Goal: Task Accomplishment & Management: Manage account settings

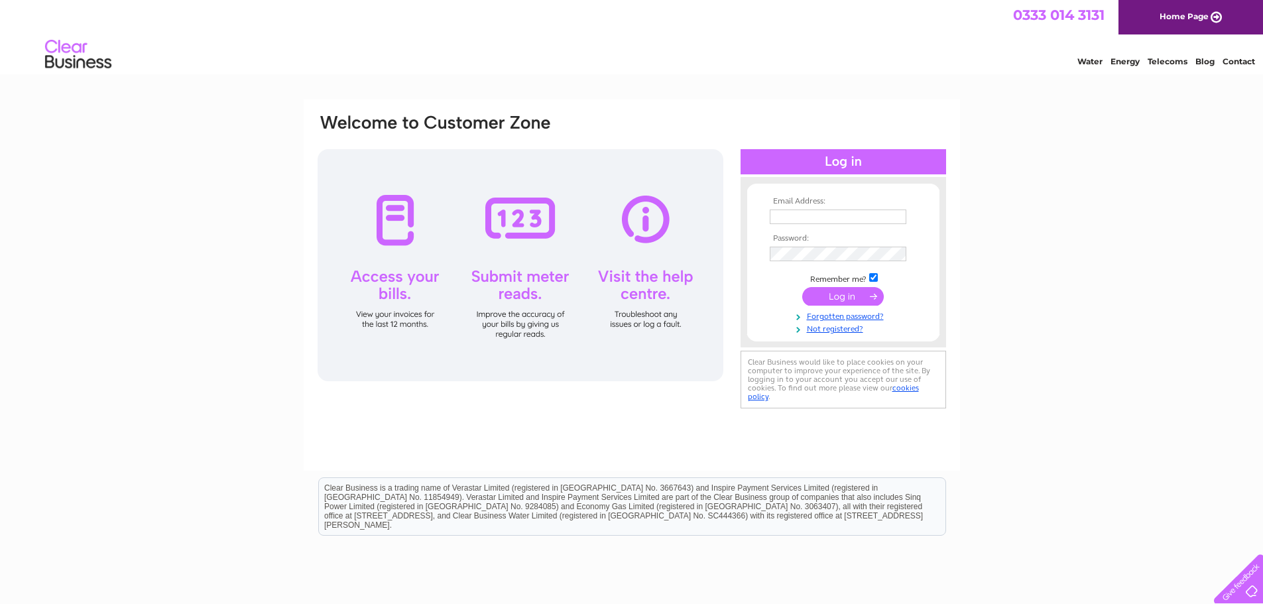
type input "standardlifesipp@cbre.com"
click at [829, 298] on input "submit" at bounding box center [843, 296] width 82 height 19
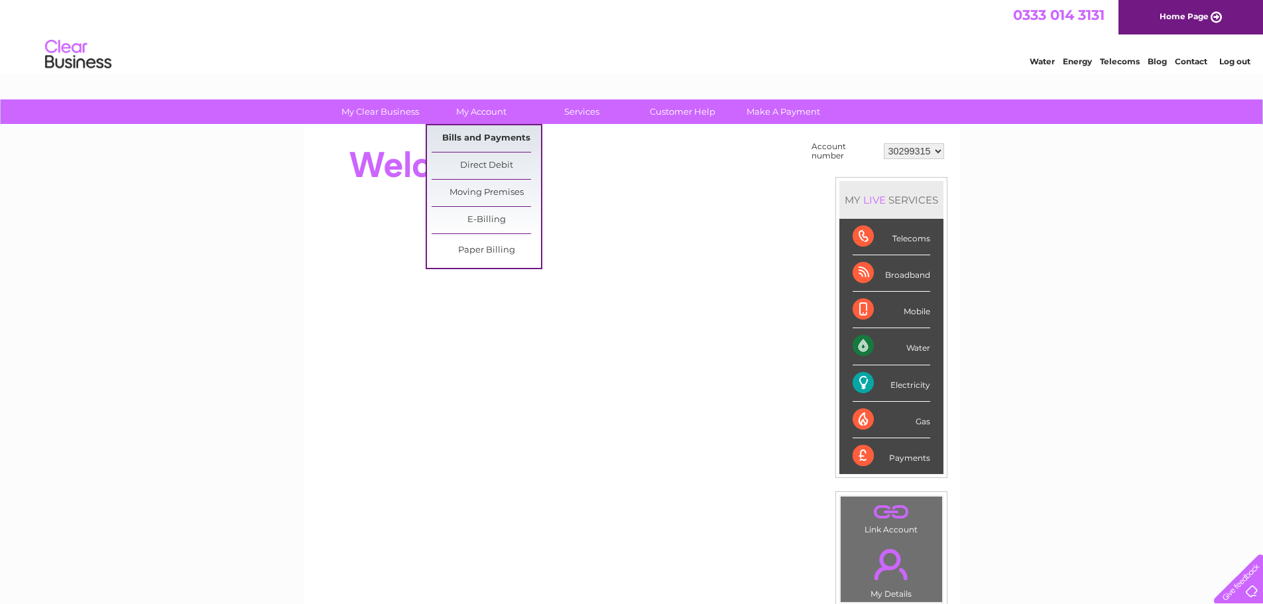
click at [497, 141] on link "Bills and Payments" at bounding box center [486, 138] width 109 height 27
click at [488, 134] on link "Bills and Payments" at bounding box center [486, 138] width 109 height 27
click at [474, 141] on link "Bills and Payments" at bounding box center [486, 138] width 109 height 27
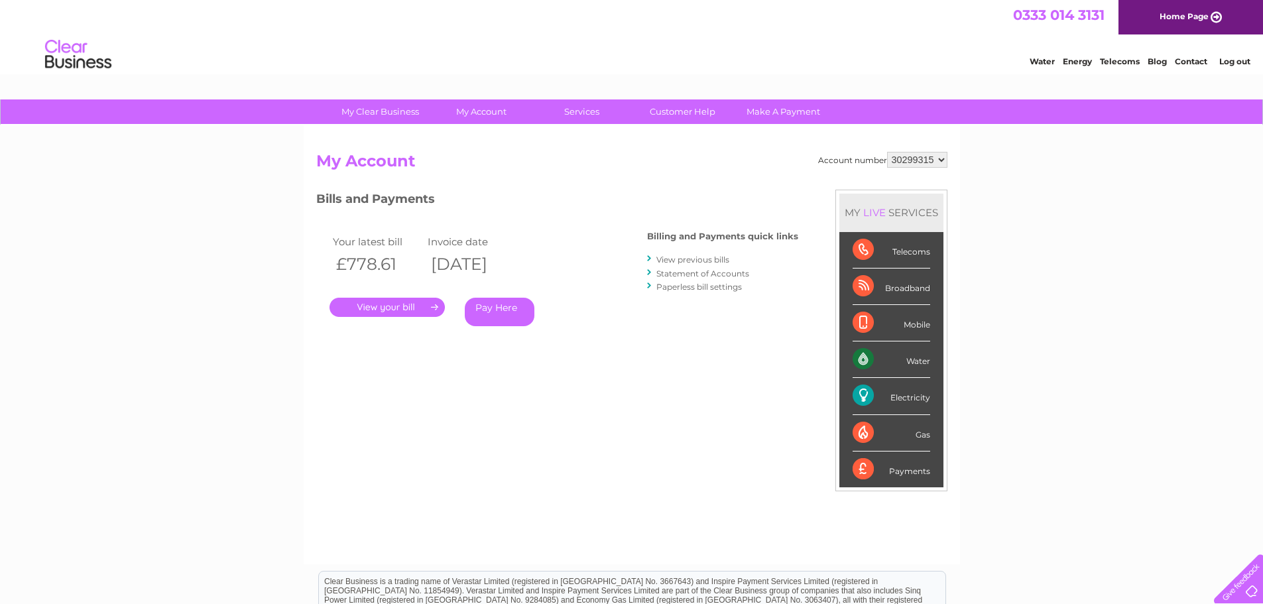
click at [409, 304] on link "." at bounding box center [387, 307] width 115 height 19
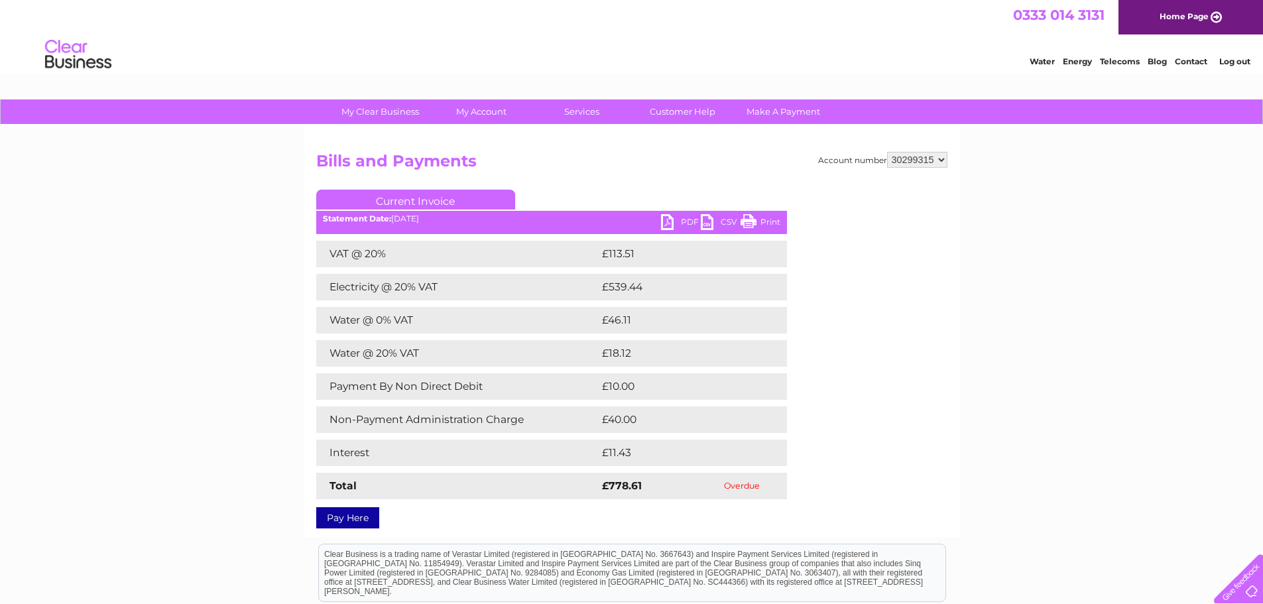
click at [688, 220] on link "PDF" at bounding box center [681, 223] width 40 height 19
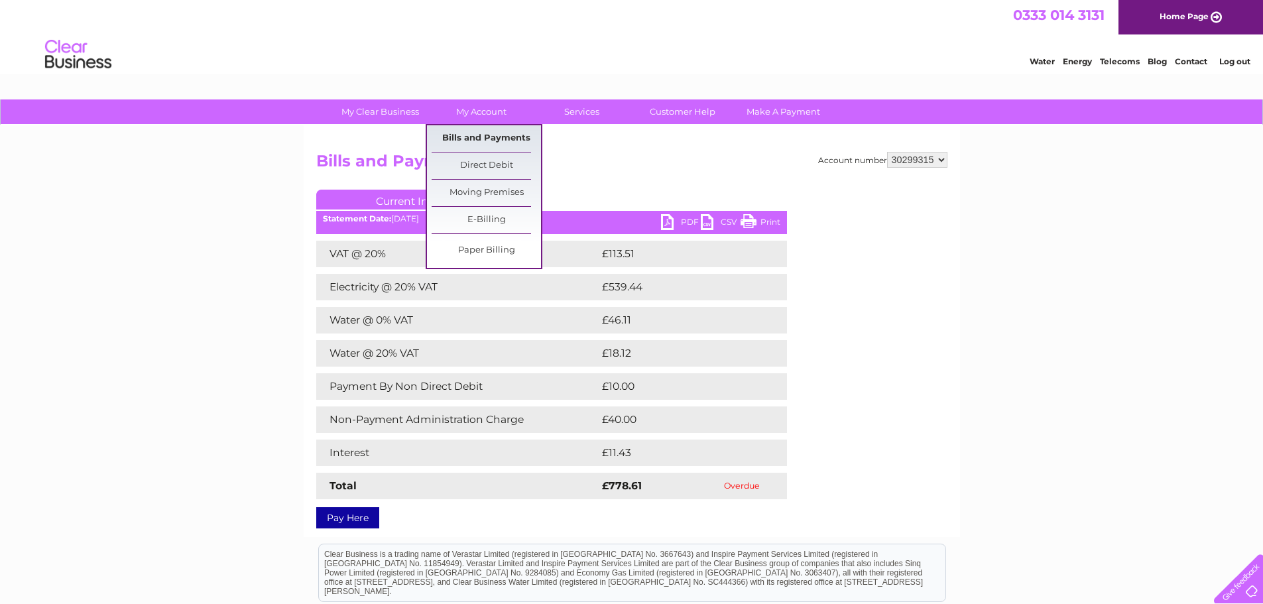
click at [481, 143] on link "Bills and Payments" at bounding box center [486, 138] width 109 height 27
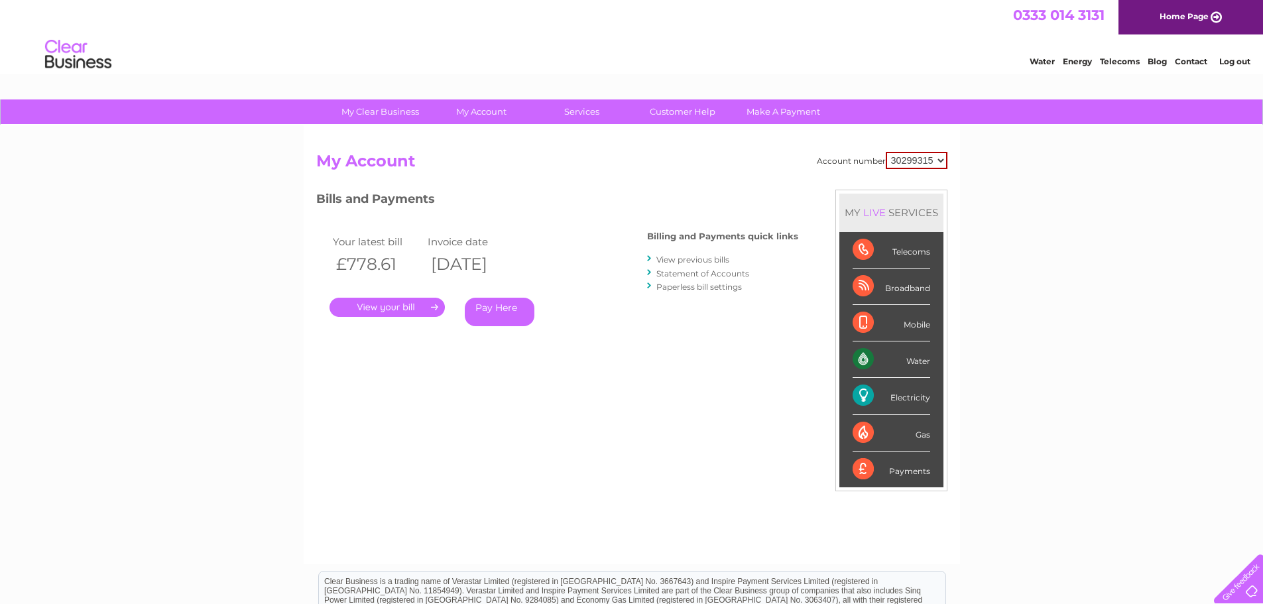
click at [674, 256] on link "View previous bills" at bounding box center [692, 260] width 73 height 10
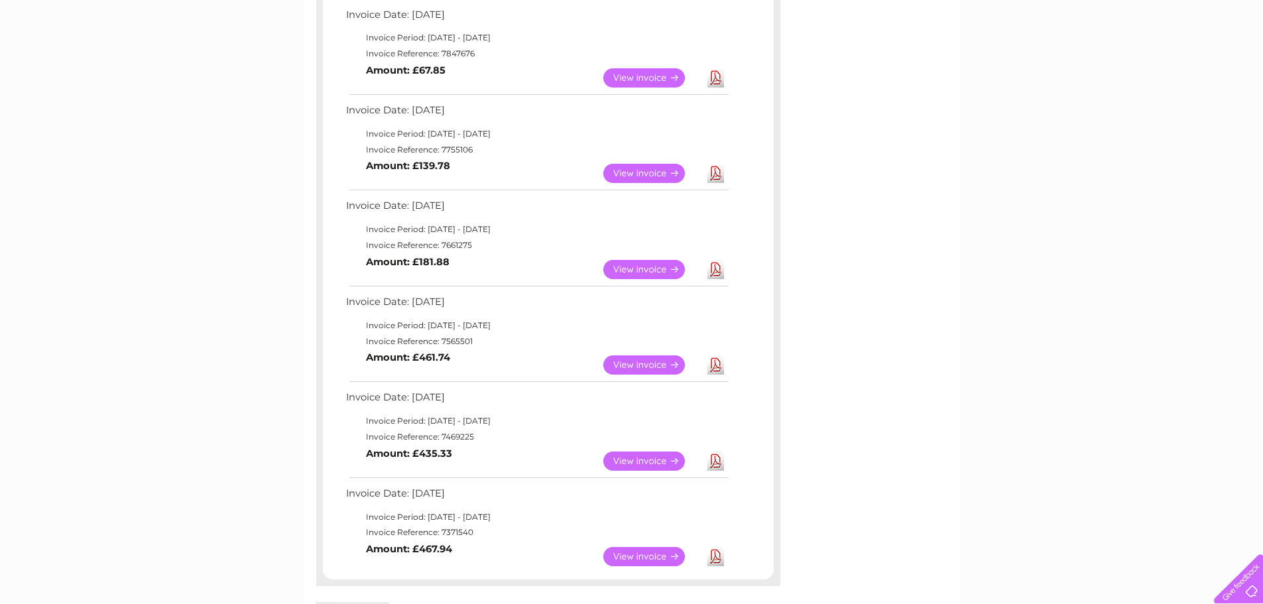
scroll to position [597, 0]
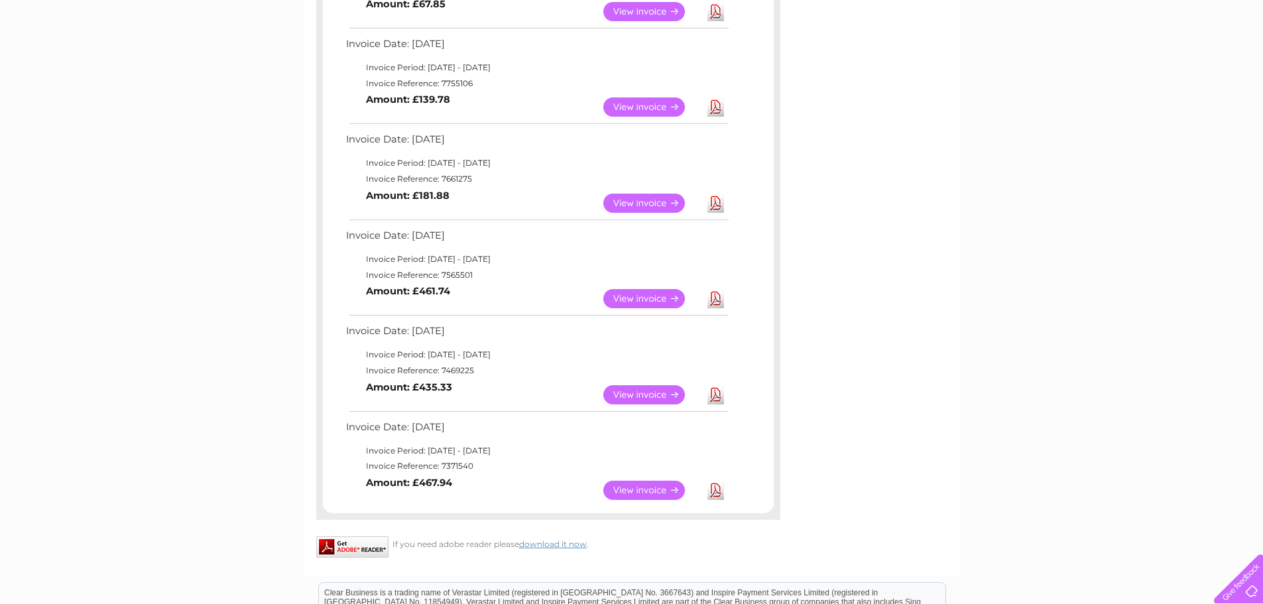
click at [633, 485] on link "View" at bounding box center [651, 490] width 97 height 19
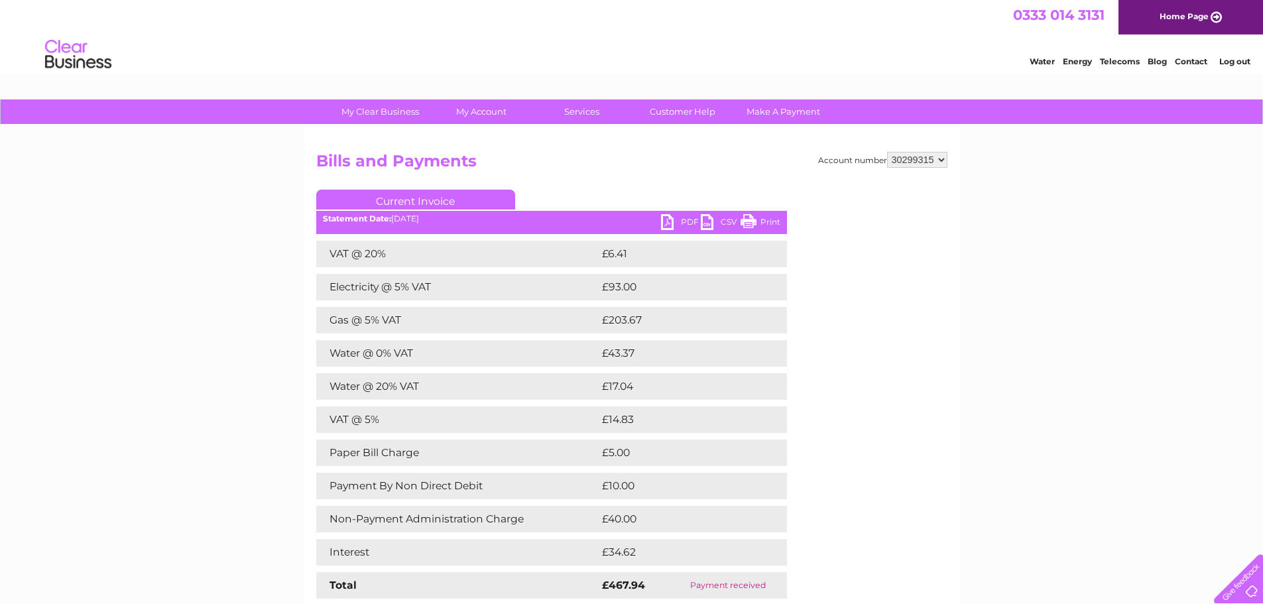
click at [684, 227] on link "PDF" at bounding box center [681, 223] width 40 height 19
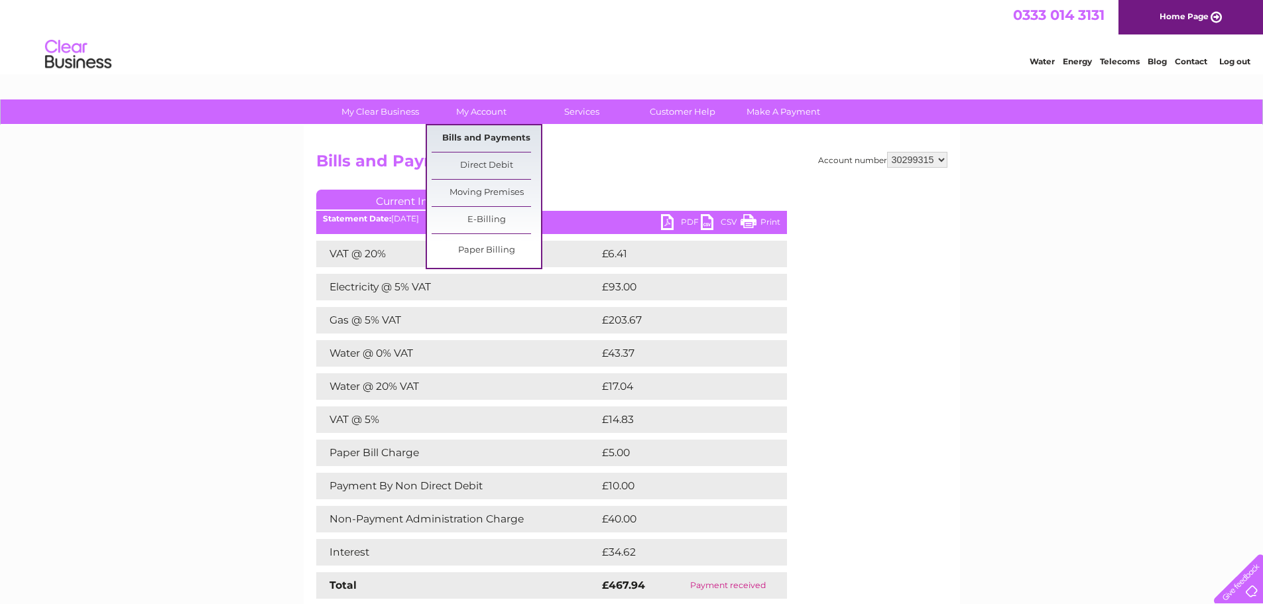
click at [484, 127] on link "Bills and Payments" at bounding box center [486, 138] width 109 height 27
click at [483, 135] on link "Bills and Payments" at bounding box center [486, 138] width 109 height 27
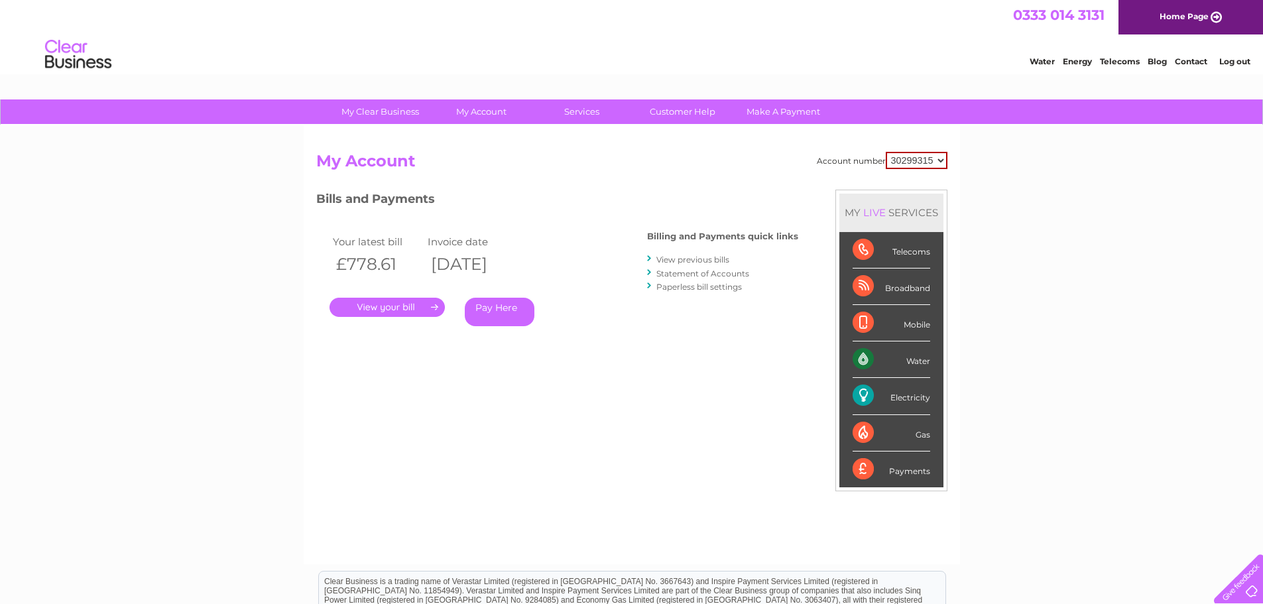
click at [361, 309] on link "." at bounding box center [387, 307] width 115 height 19
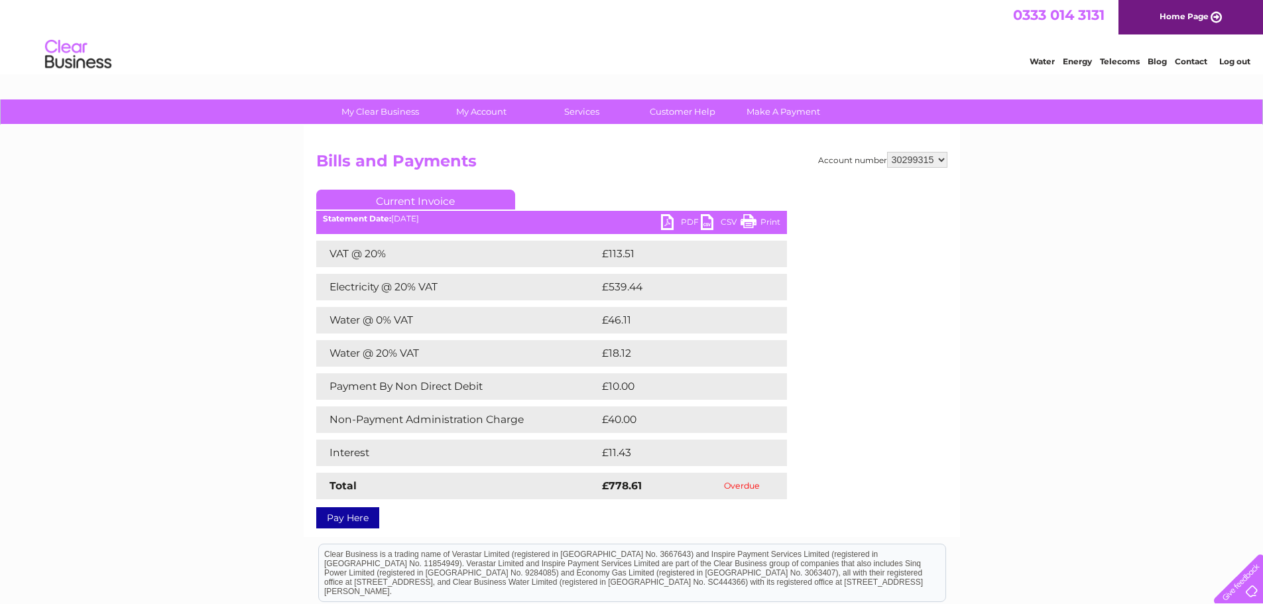
click at [690, 214] on ul "Current Invoice" at bounding box center [551, 202] width 471 height 25
click at [686, 223] on link "PDF" at bounding box center [681, 223] width 40 height 19
click at [479, 139] on div "Account number 30299315 Bills and Payments Current Invoice PDF CSV Print VAT @ …" at bounding box center [632, 331] width 656 height 412
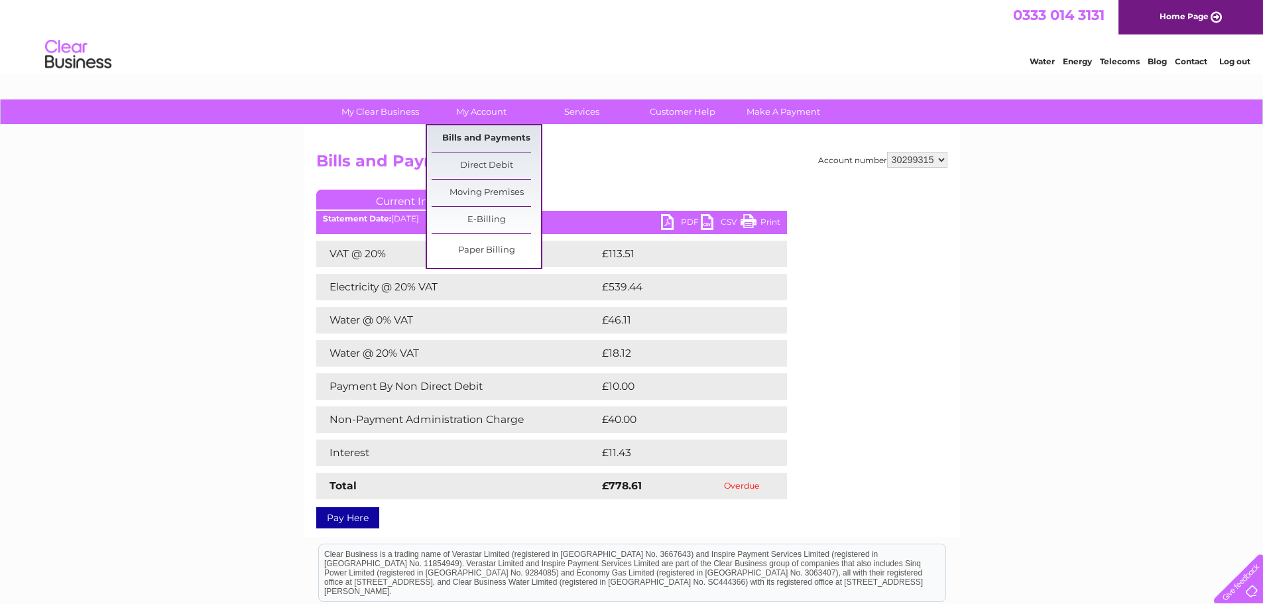
click at [483, 134] on link "Bills and Payments" at bounding box center [486, 138] width 109 height 27
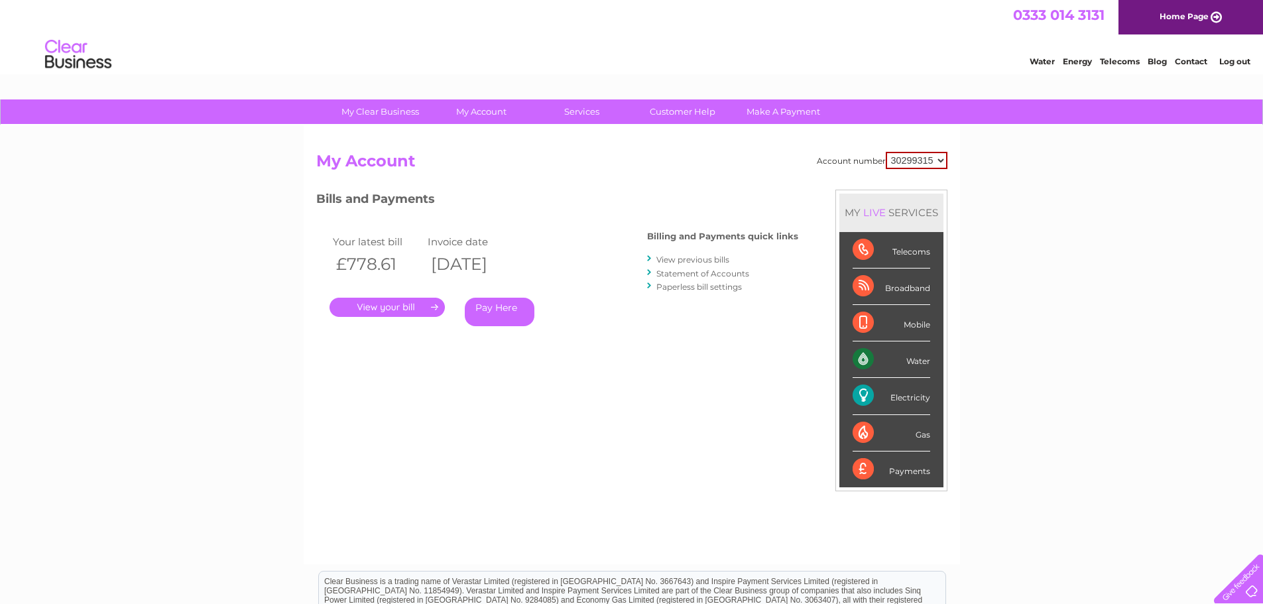
click at [684, 261] on link "View previous bills" at bounding box center [692, 260] width 73 height 10
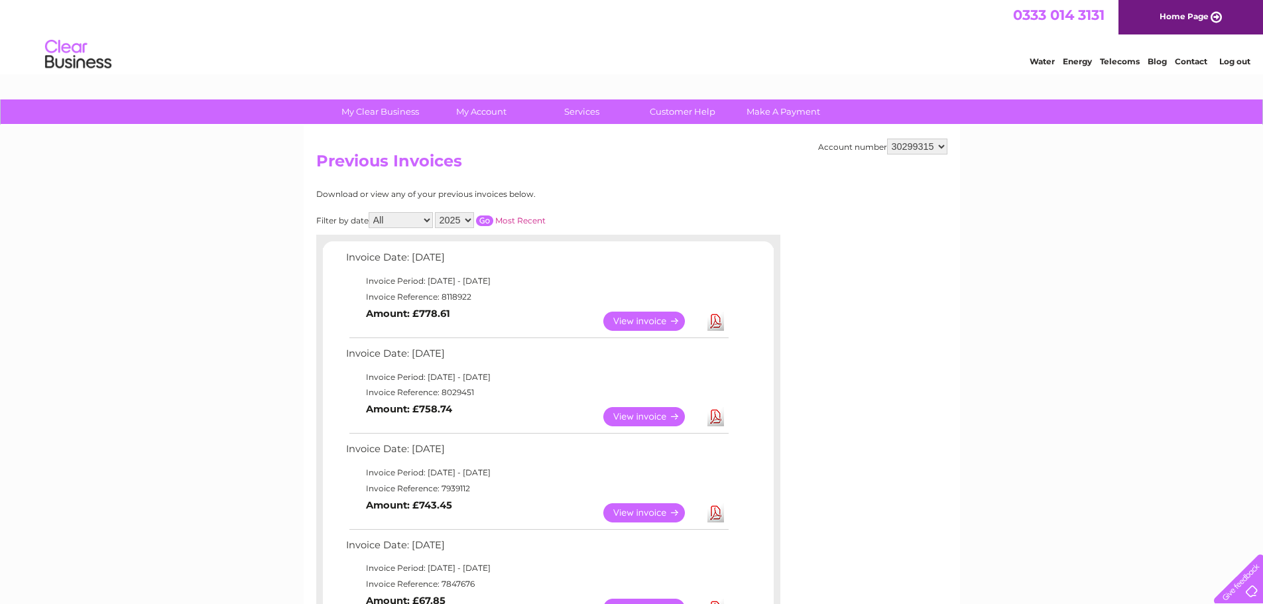
click at [650, 510] on link "View" at bounding box center [651, 512] width 97 height 19
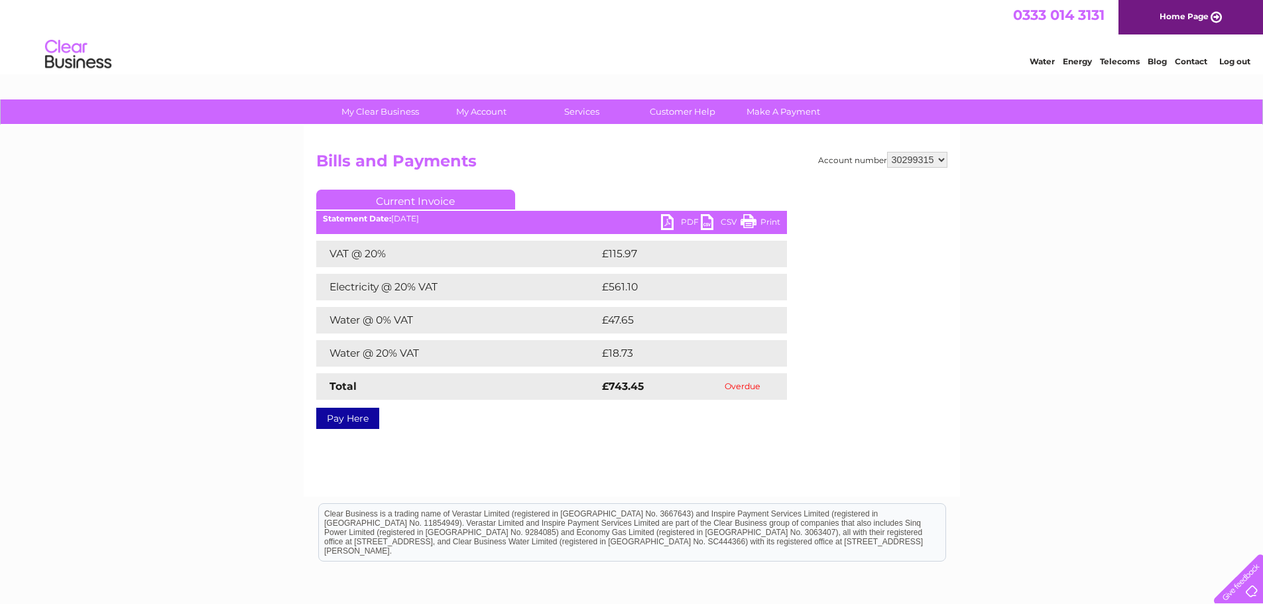
click at [683, 217] on link "PDF" at bounding box center [681, 223] width 40 height 19
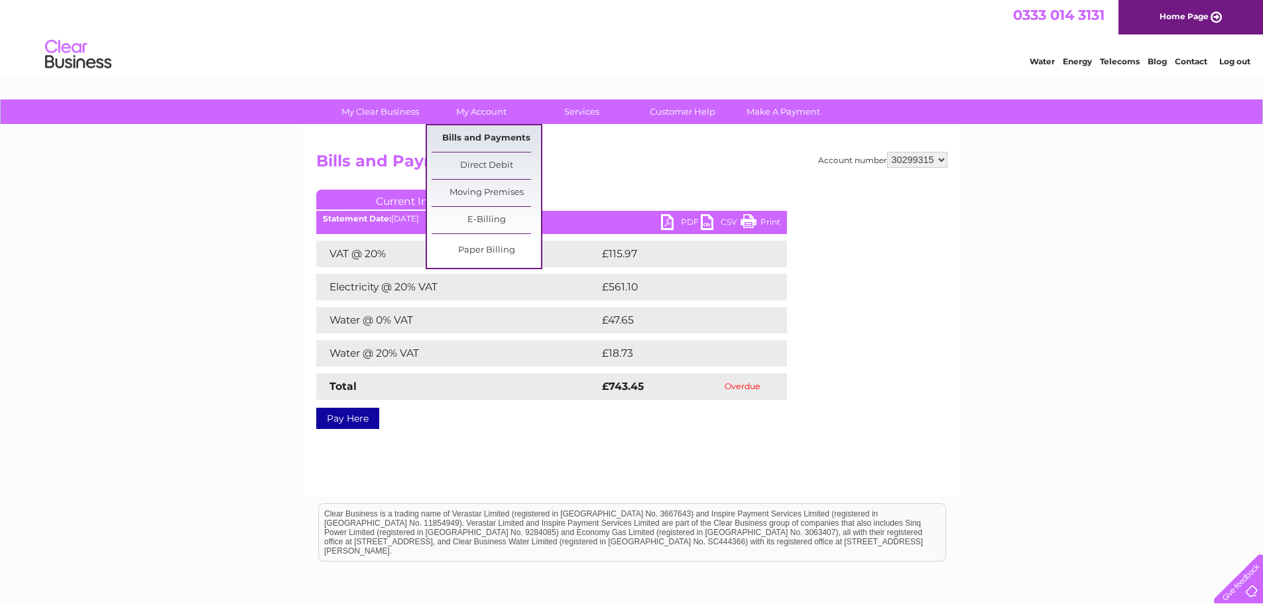
click at [473, 139] on link "Bills and Payments" at bounding box center [486, 138] width 109 height 27
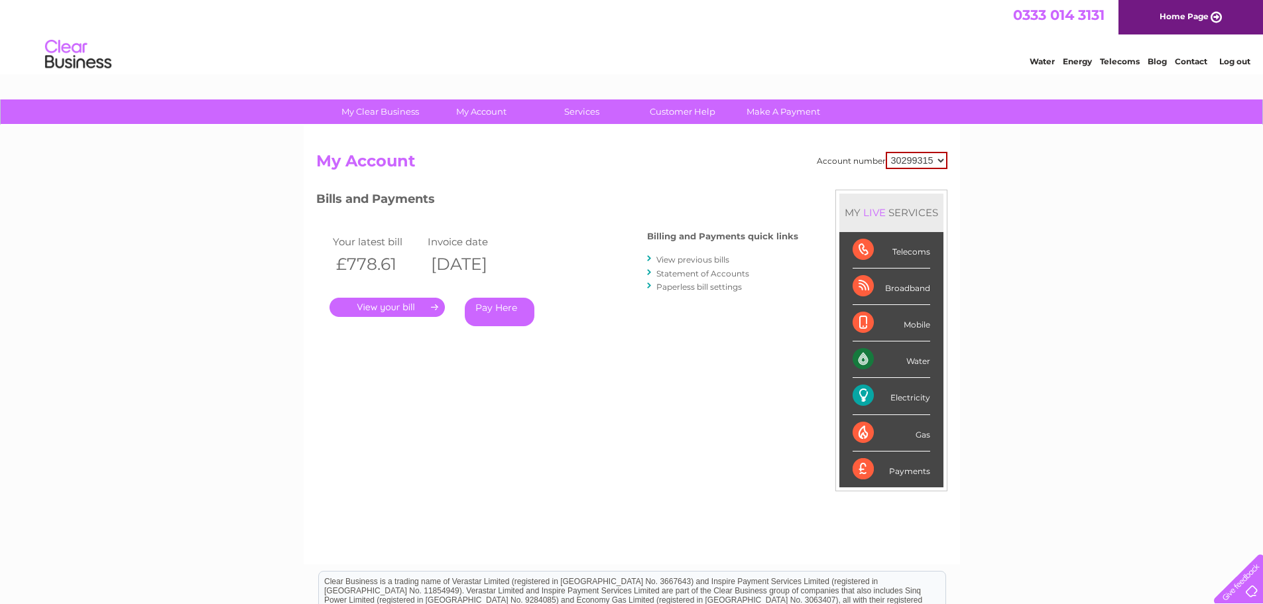
click at [377, 306] on link "." at bounding box center [387, 307] width 115 height 19
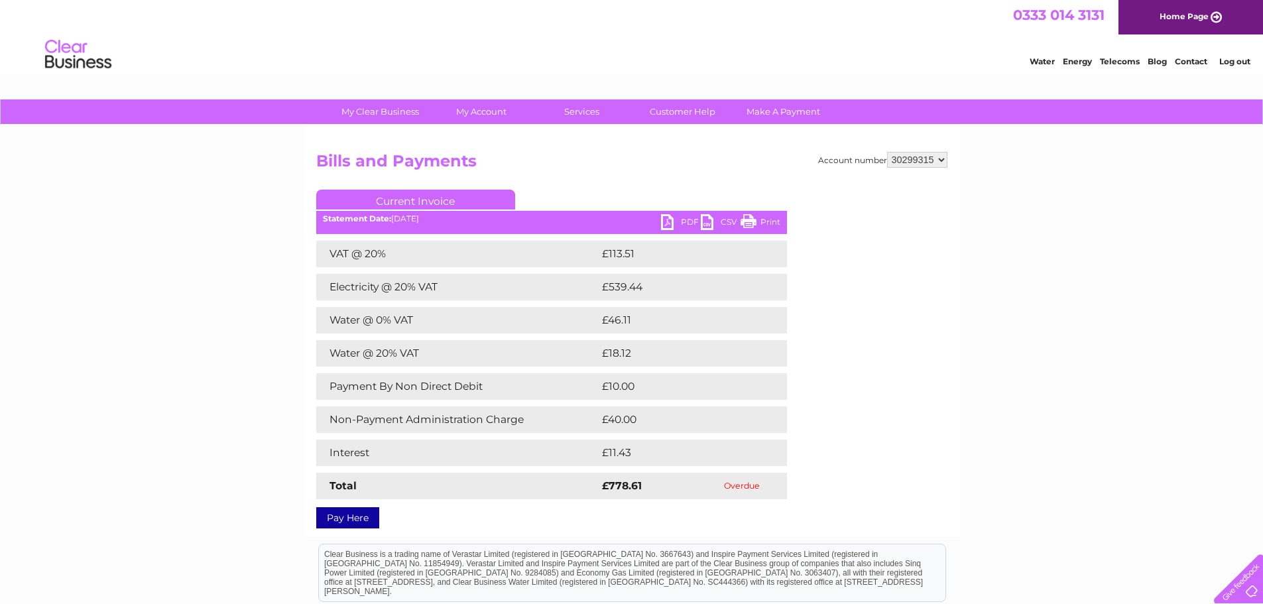
click at [681, 214] on ul "Current Invoice" at bounding box center [551, 202] width 471 height 25
click at [686, 219] on link "PDF" at bounding box center [681, 223] width 40 height 19
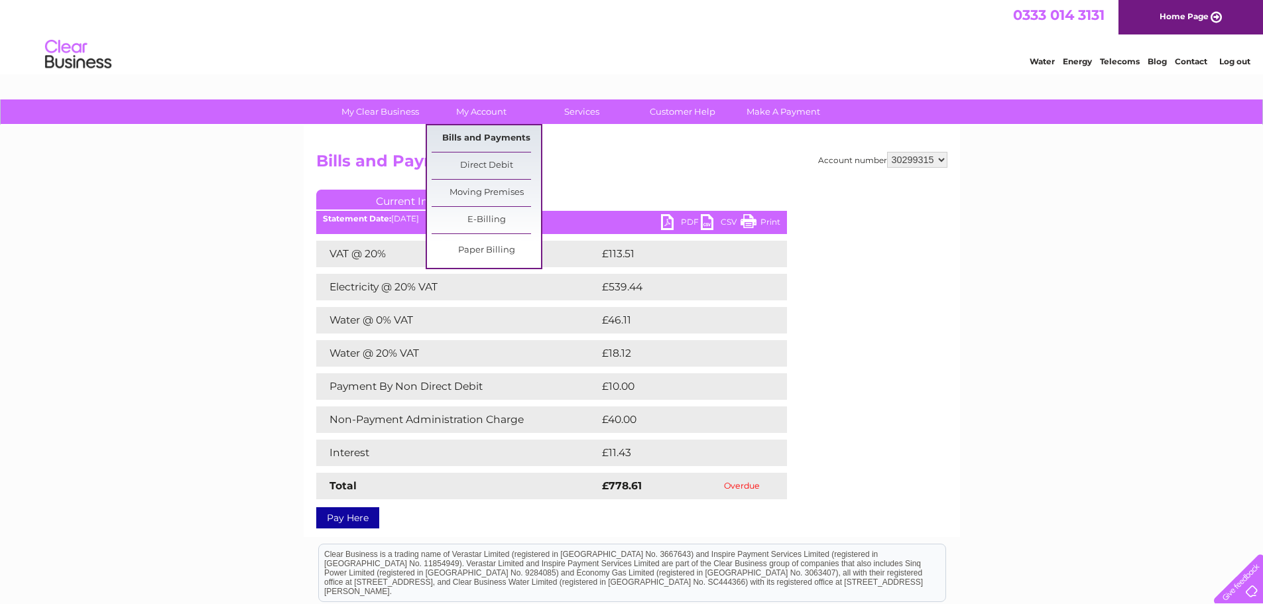
click at [471, 134] on link "Bills and Payments" at bounding box center [486, 138] width 109 height 27
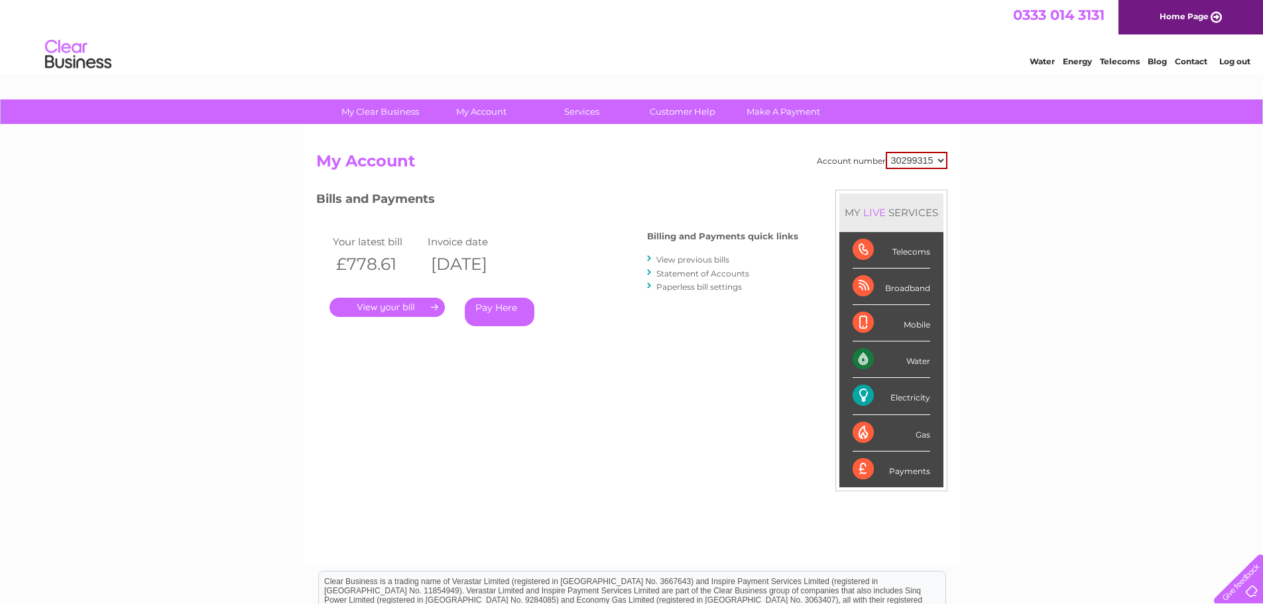
click at [700, 259] on link "View previous bills" at bounding box center [692, 260] width 73 height 10
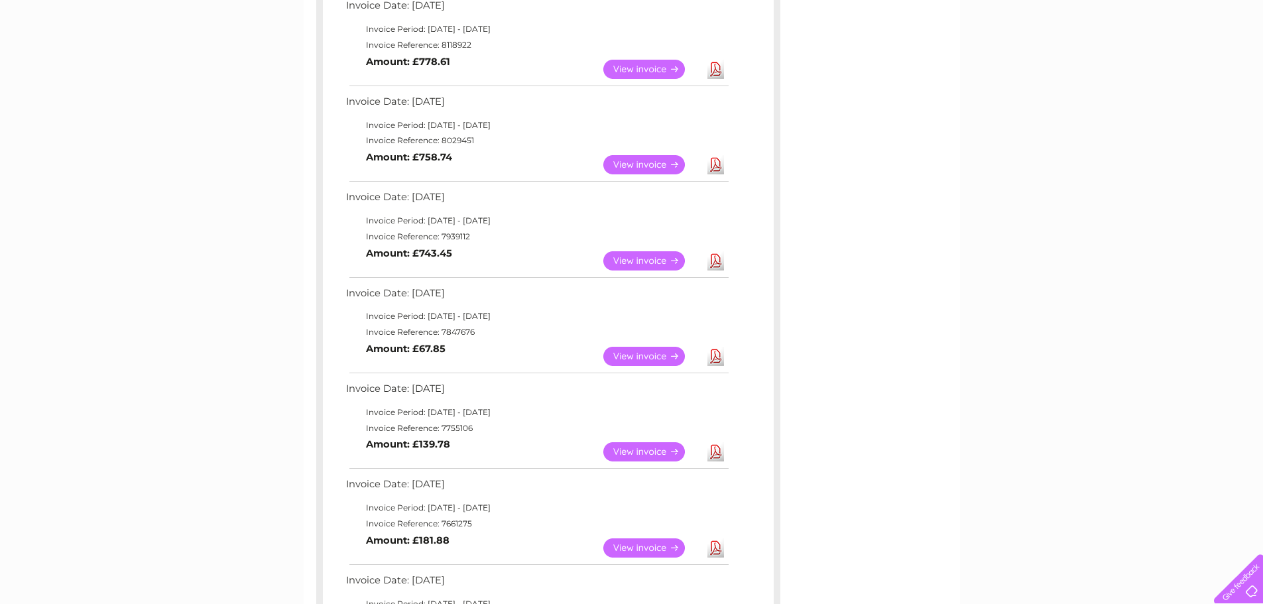
scroll to position [331, 0]
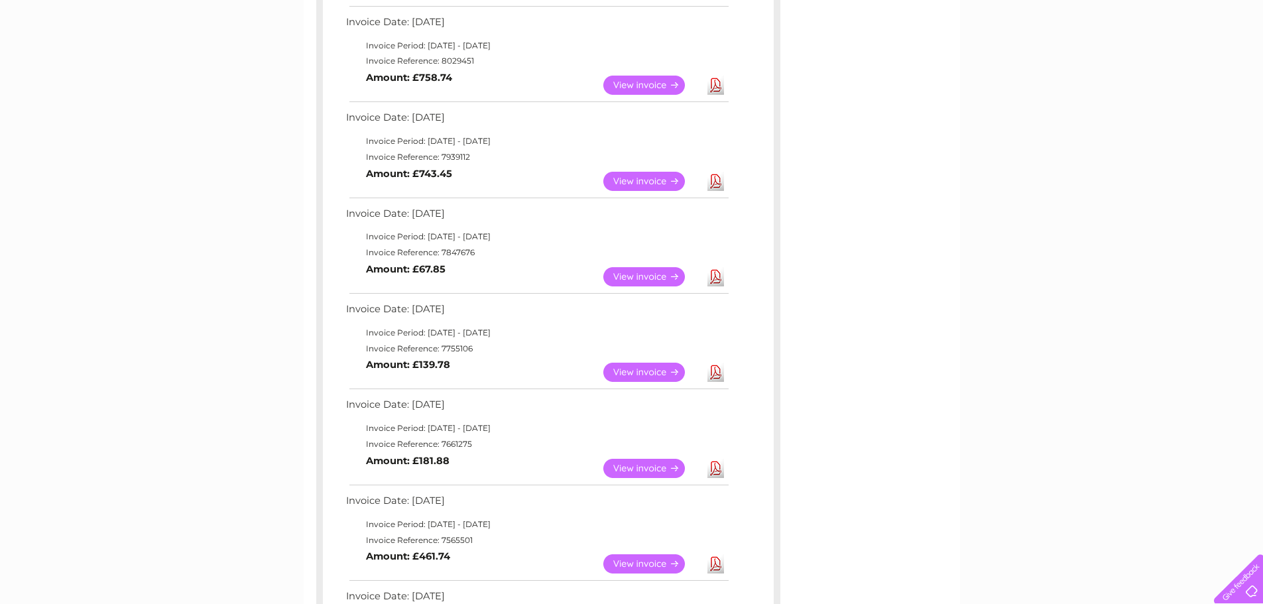
click at [644, 276] on link "View" at bounding box center [651, 276] width 97 height 19
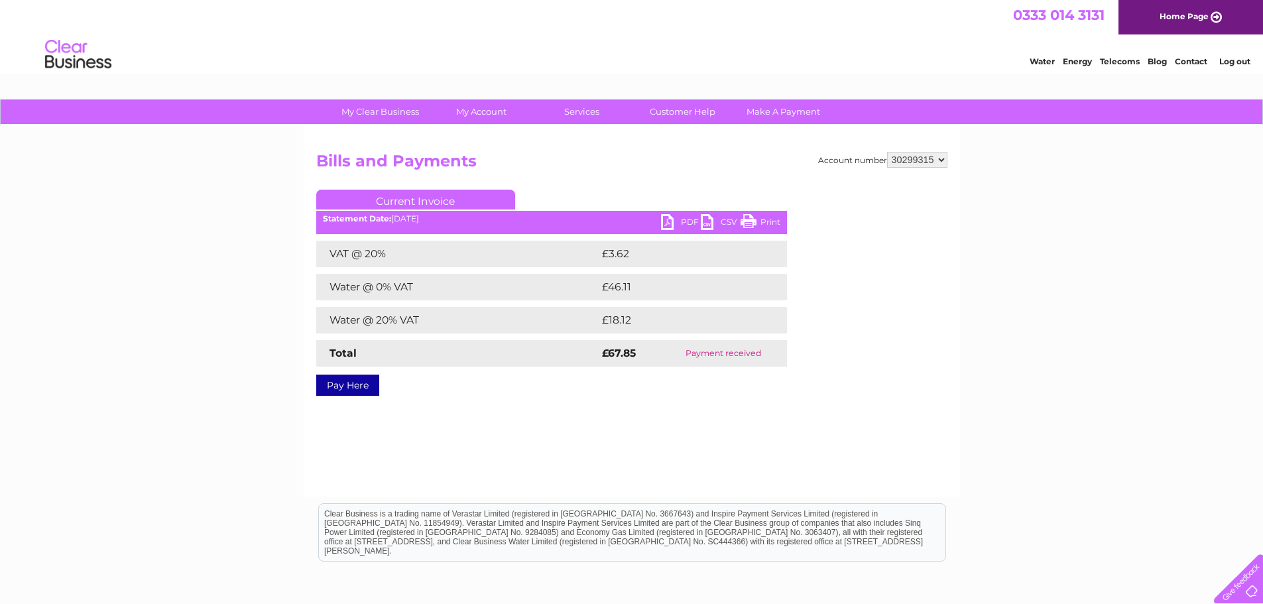
click at [674, 219] on link "PDF" at bounding box center [681, 223] width 40 height 19
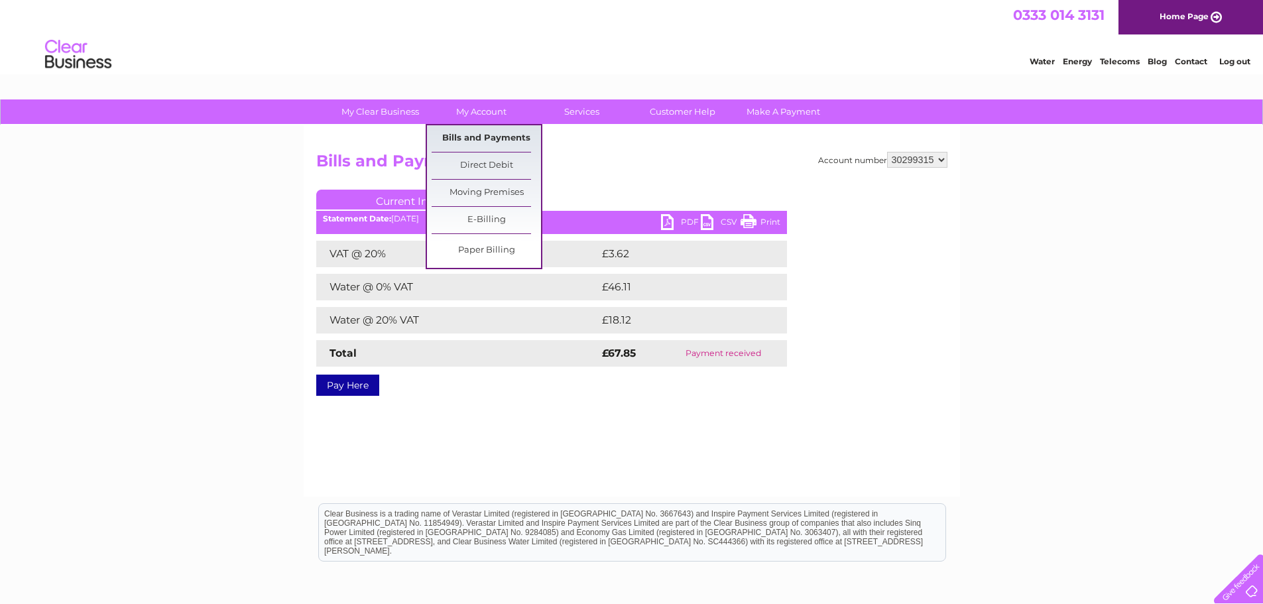
click at [470, 137] on link "Bills and Payments" at bounding box center [486, 138] width 109 height 27
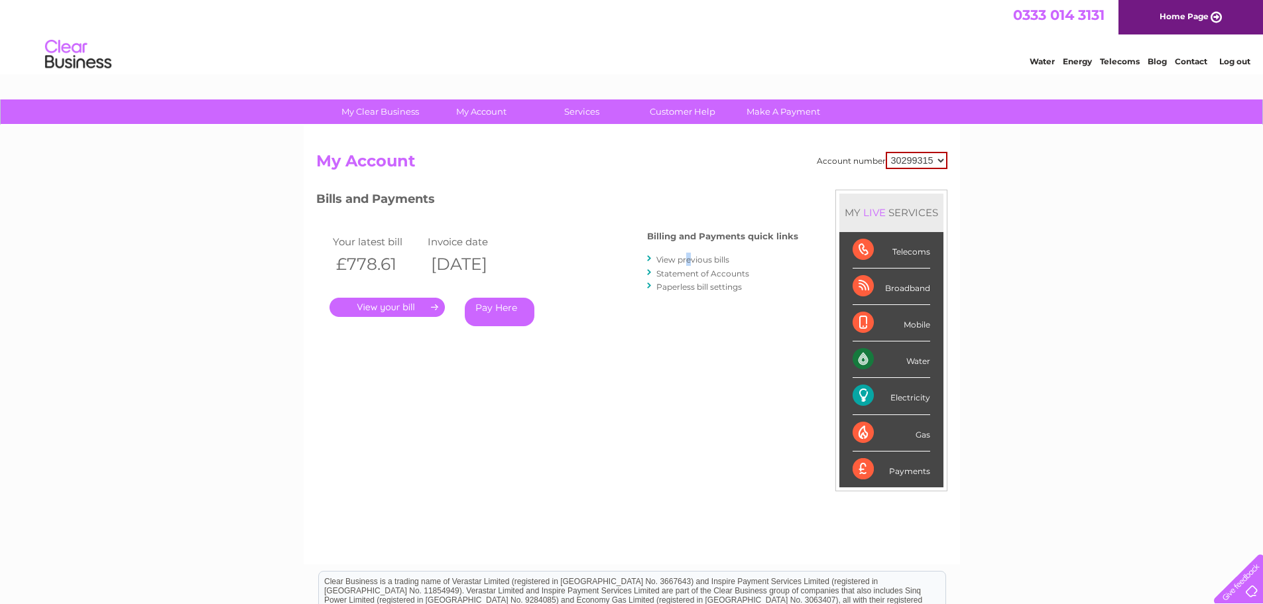
click at [689, 253] on div "Billing and Payments quick links View previous bills Statement of Accounts Pape…" at bounding box center [722, 262] width 151 height 87
click at [682, 257] on link "View previous bills" at bounding box center [692, 260] width 73 height 10
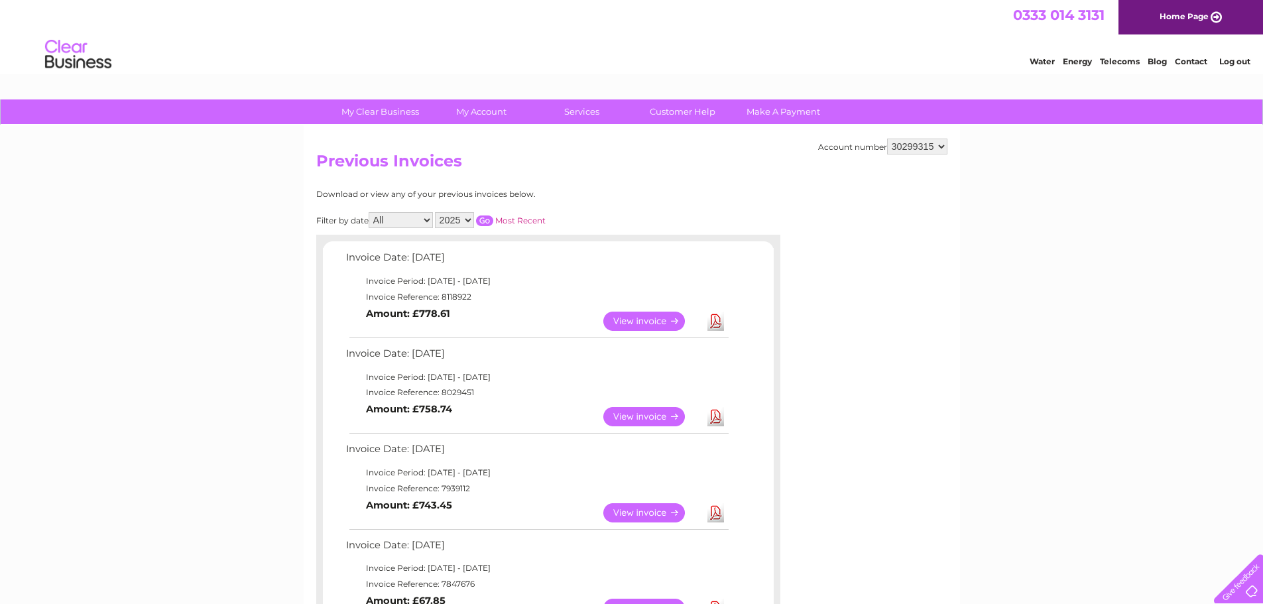
click at [632, 414] on link "View" at bounding box center [651, 416] width 97 height 19
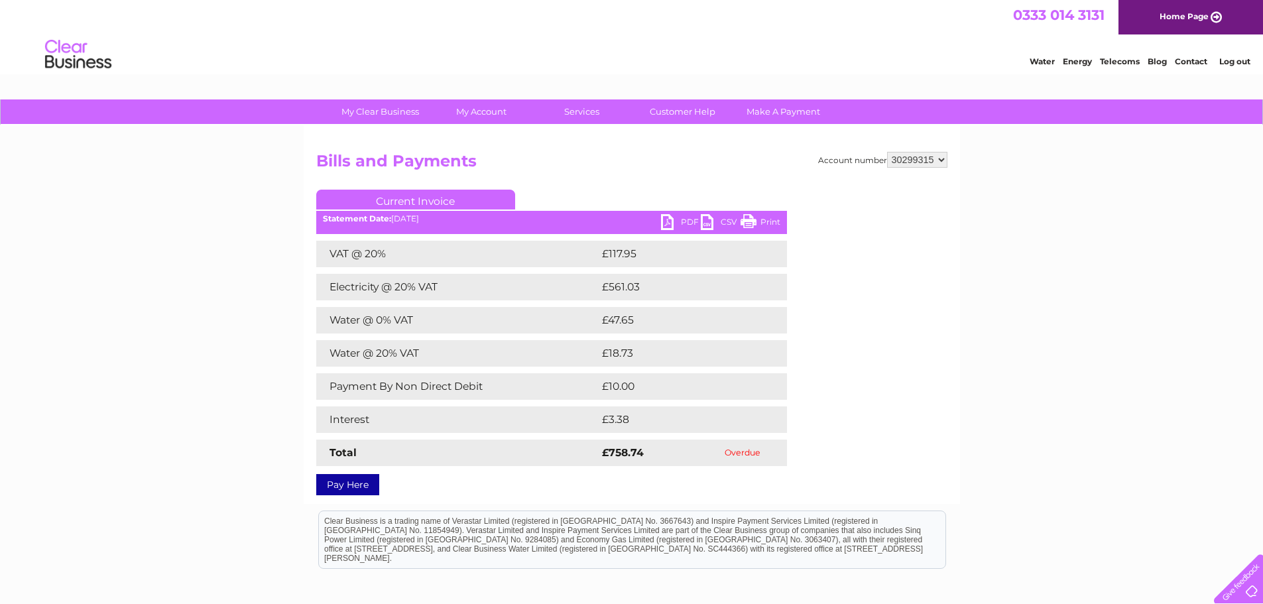
click at [680, 223] on link "PDF" at bounding box center [681, 223] width 40 height 19
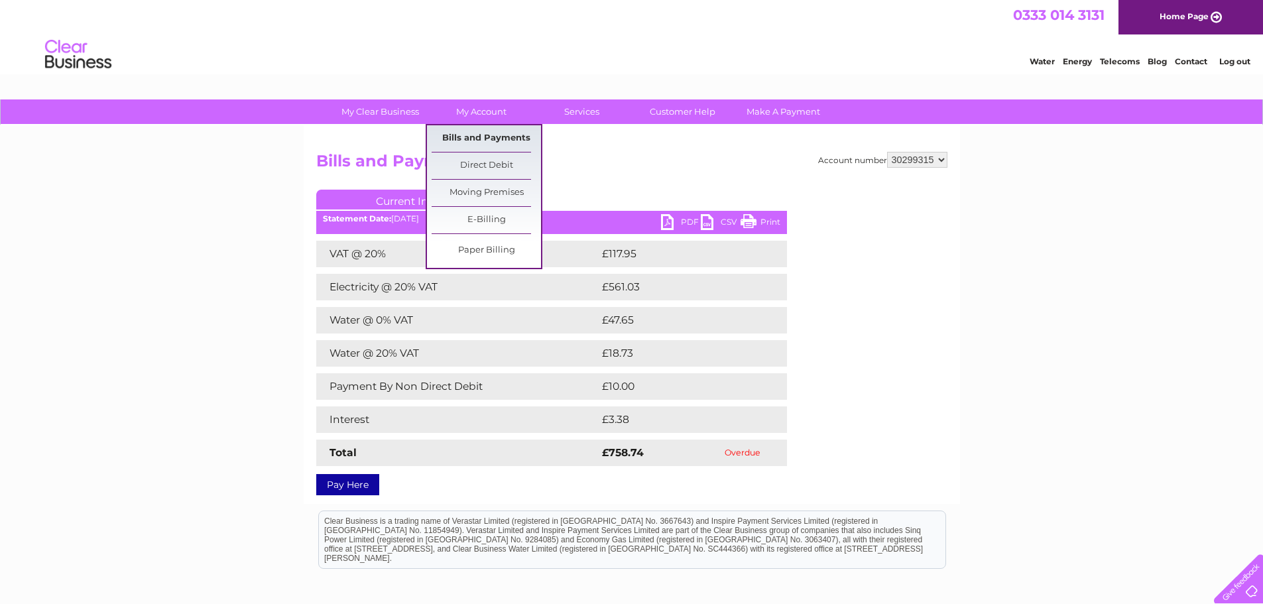
click at [487, 138] on link "Bills and Payments" at bounding box center [486, 138] width 109 height 27
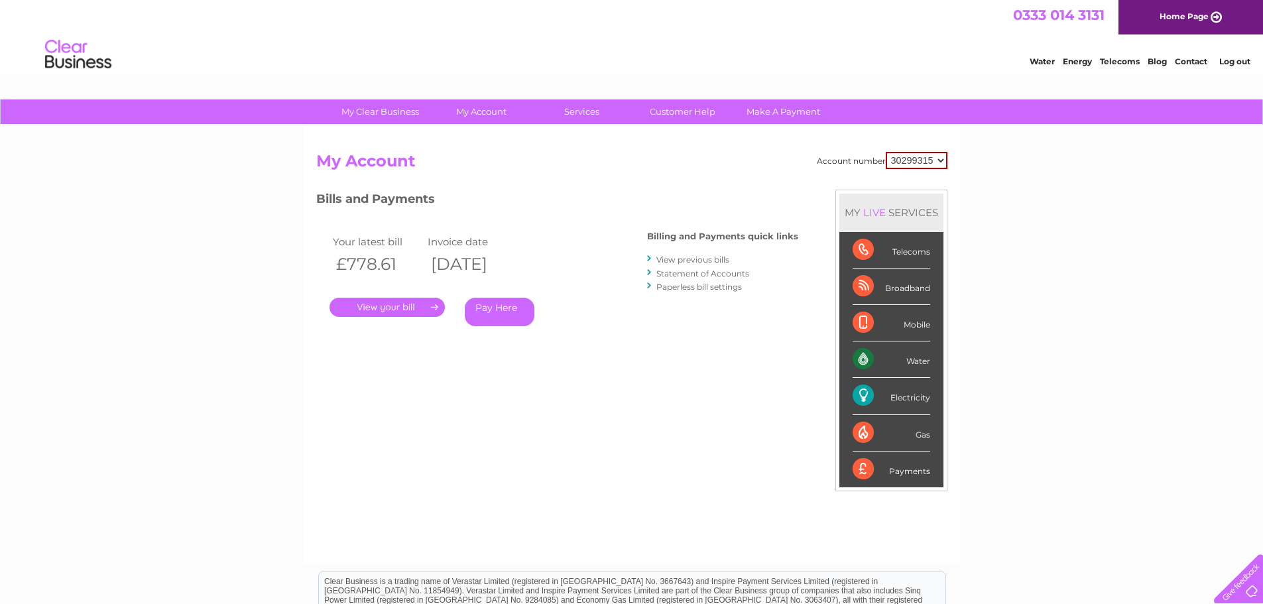
click at [709, 257] on link "View previous bills" at bounding box center [692, 260] width 73 height 10
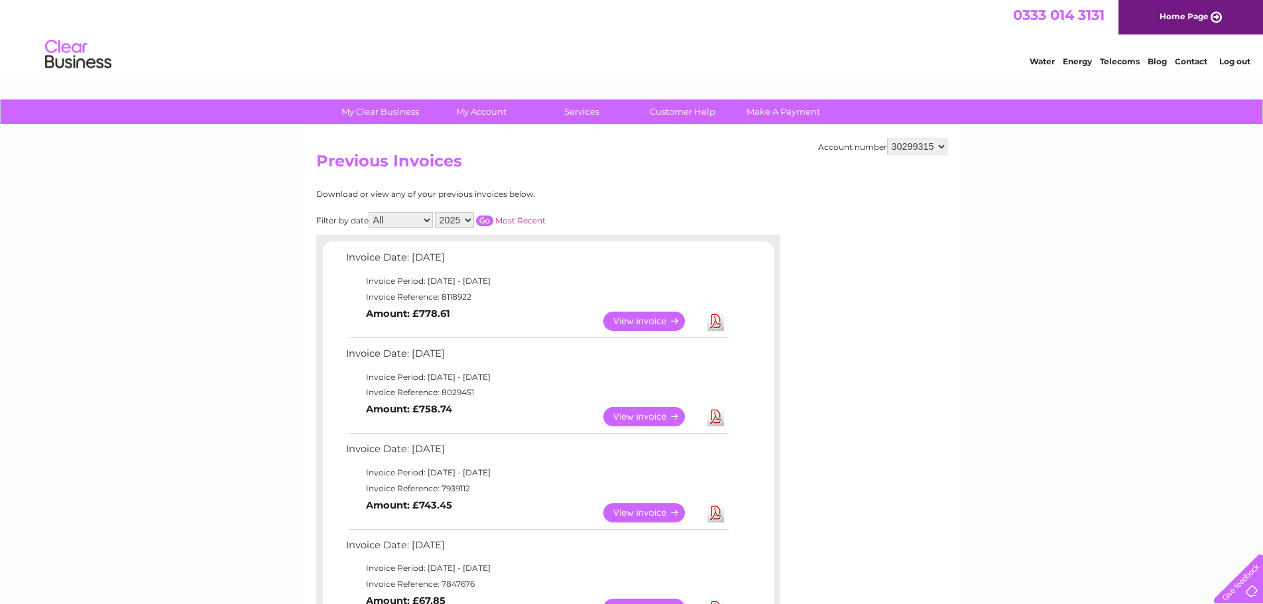
scroll to position [66, 0]
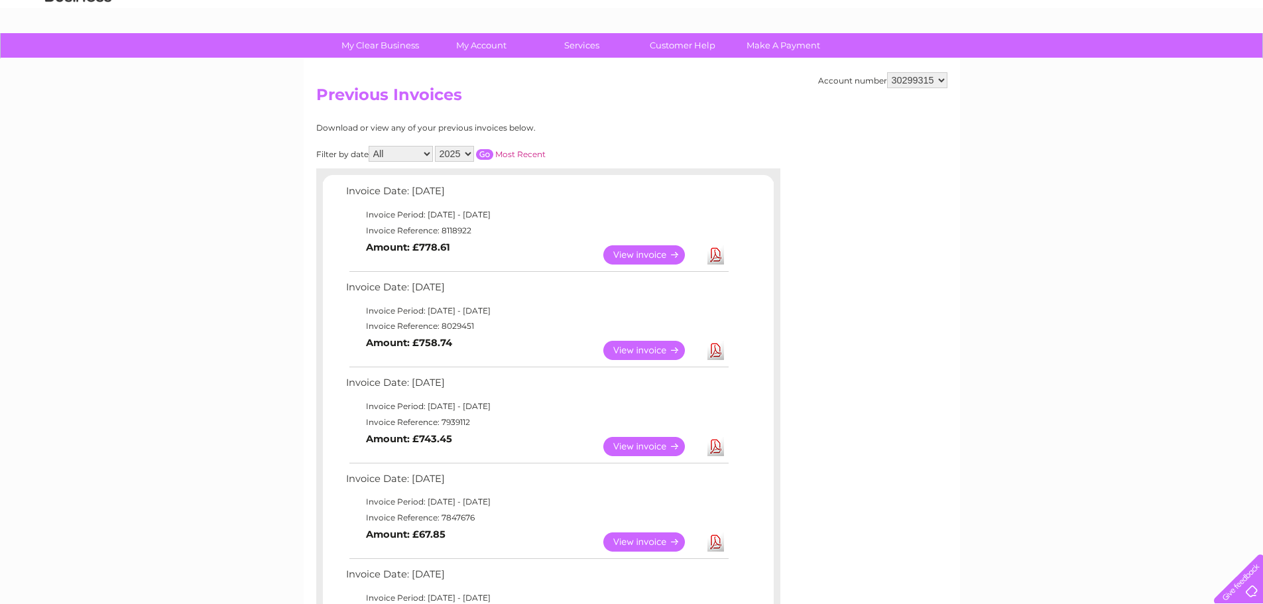
click at [630, 442] on link "View" at bounding box center [651, 446] width 97 height 19
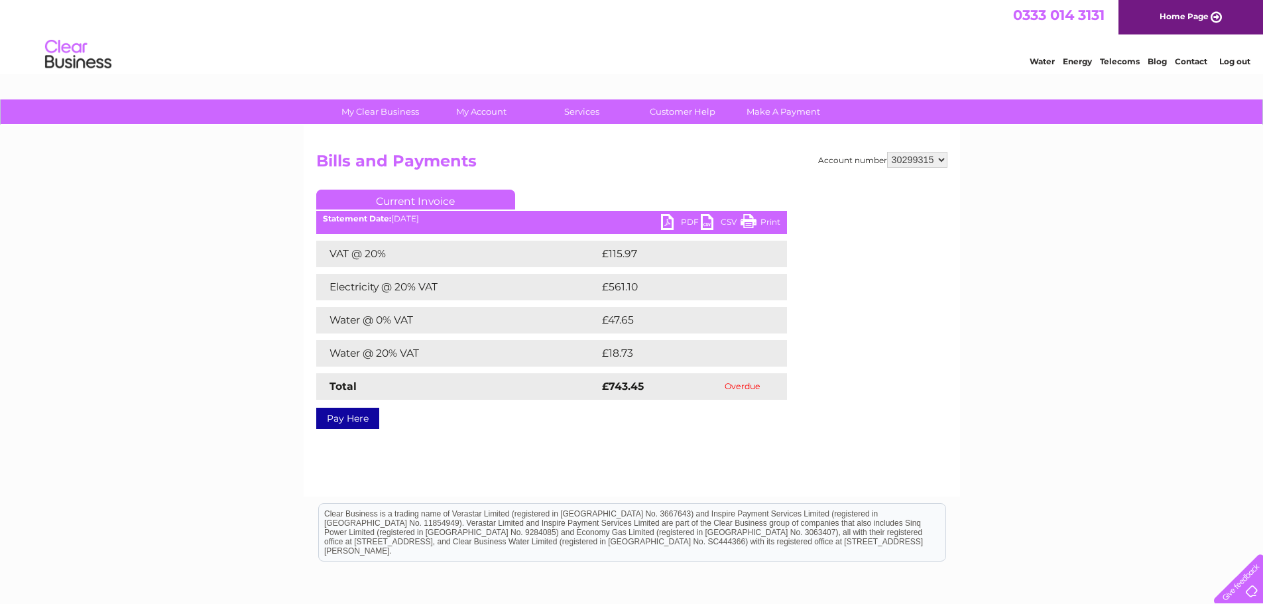
click at [685, 217] on link "PDF" at bounding box center [681, 223] width 40 height 19
